Goal: Transaction & Acquisition: Purchase product/service

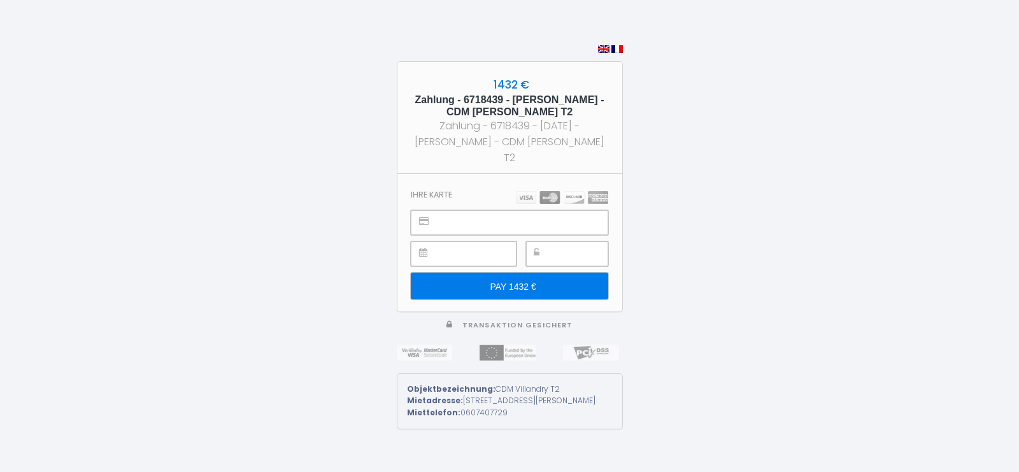
click at [685, 274] on div "1432 € Zahlung - 6718439 - Carla Weismann - CDM Villandry T2 Zahlung - 6718439 …" at bounding box center [509, 236] width 1019 height 472
click at [616, 53] on img at bounding box center [616, 49] width 11 height 8
type input "PAYER 1432 €"
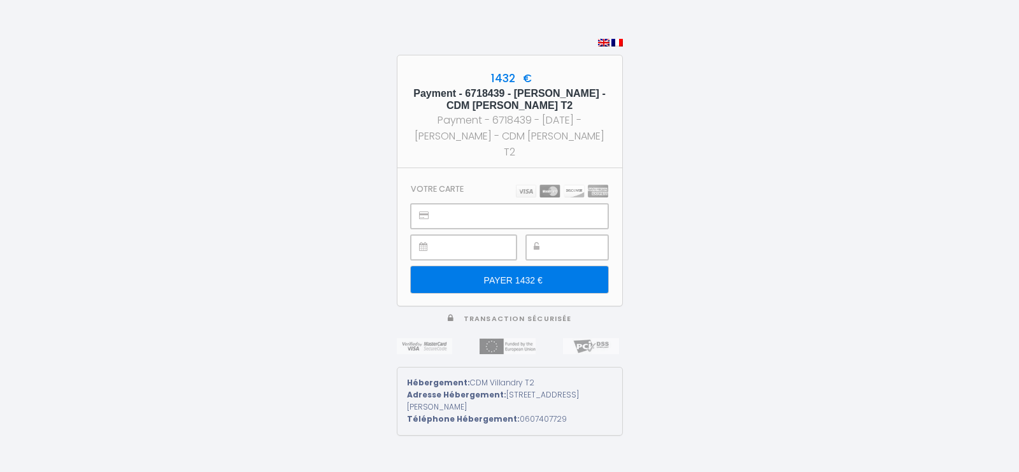
click at [613, 46] on img at bounding box center [616, 43] width 11 height 8
click at [542, 40] on div "1432 € Payment - 6718439 - Carla Weismann - CDM Villandry T2 Payment - 6718439 …" at bounding box center [510, 236] width 226 height 472
